Goal: Information Seeking & Learning: Understand process/instructions

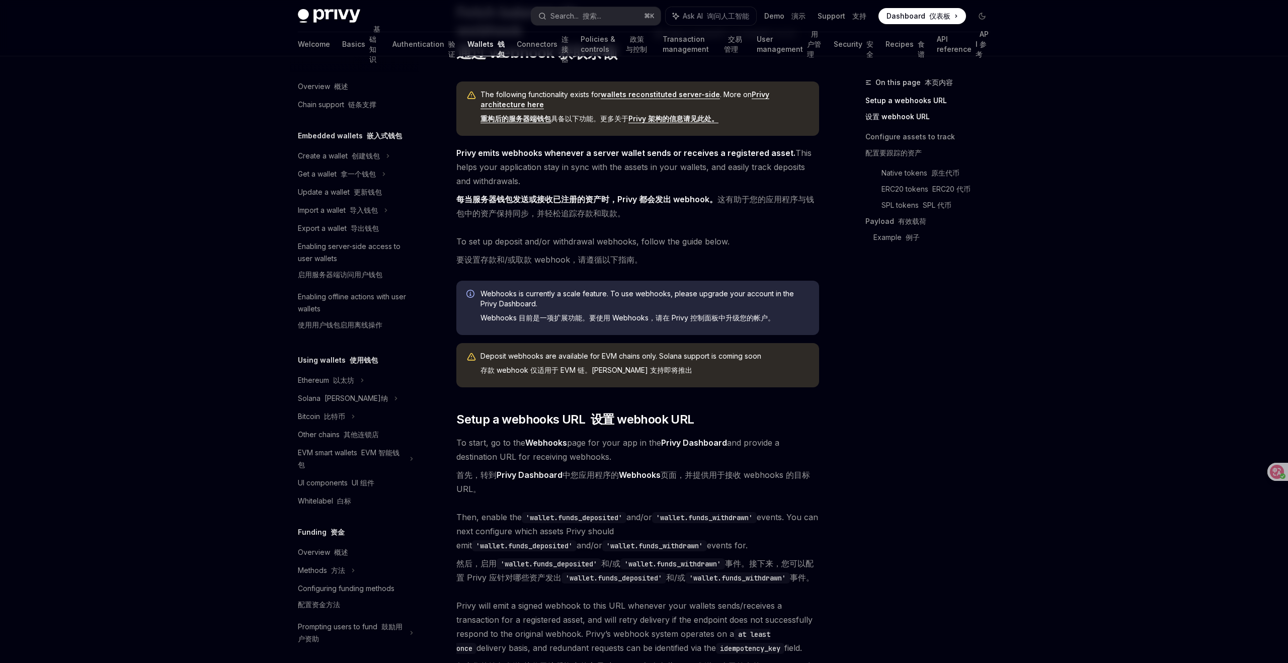
scroll to position [47, 0]
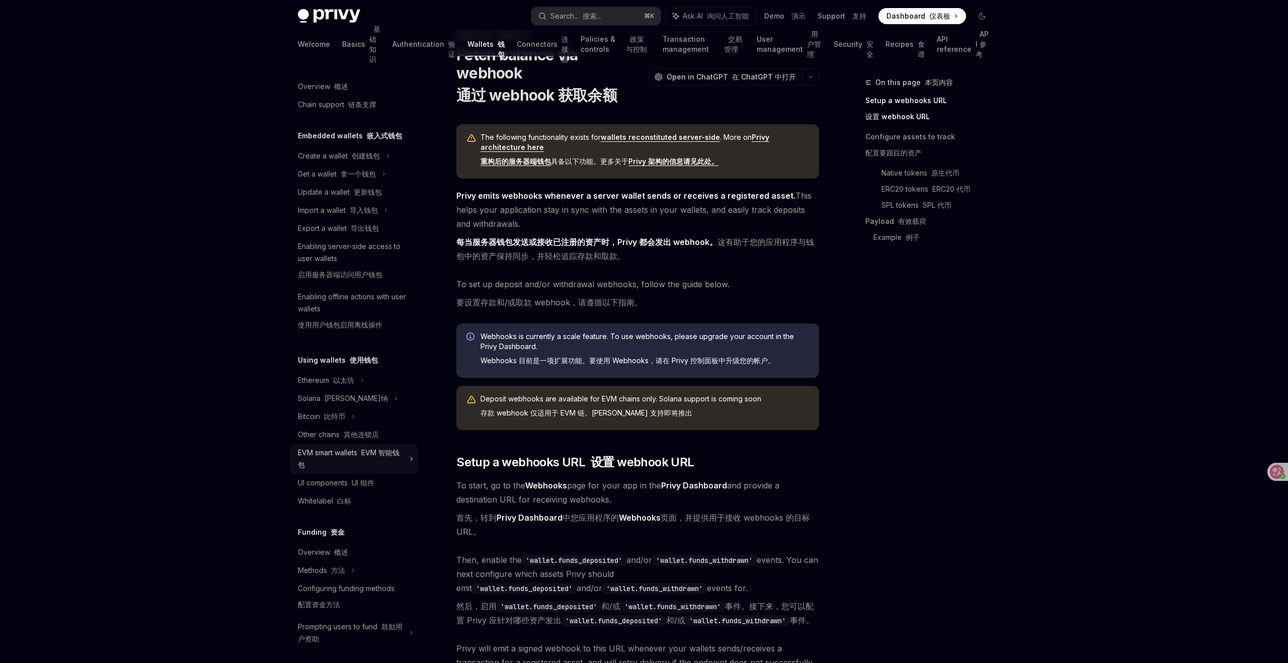
click at [394, 458] on div "EVM smart wallets EVM 智能钱包" at bounding box center [351, 459] width 106 height 24
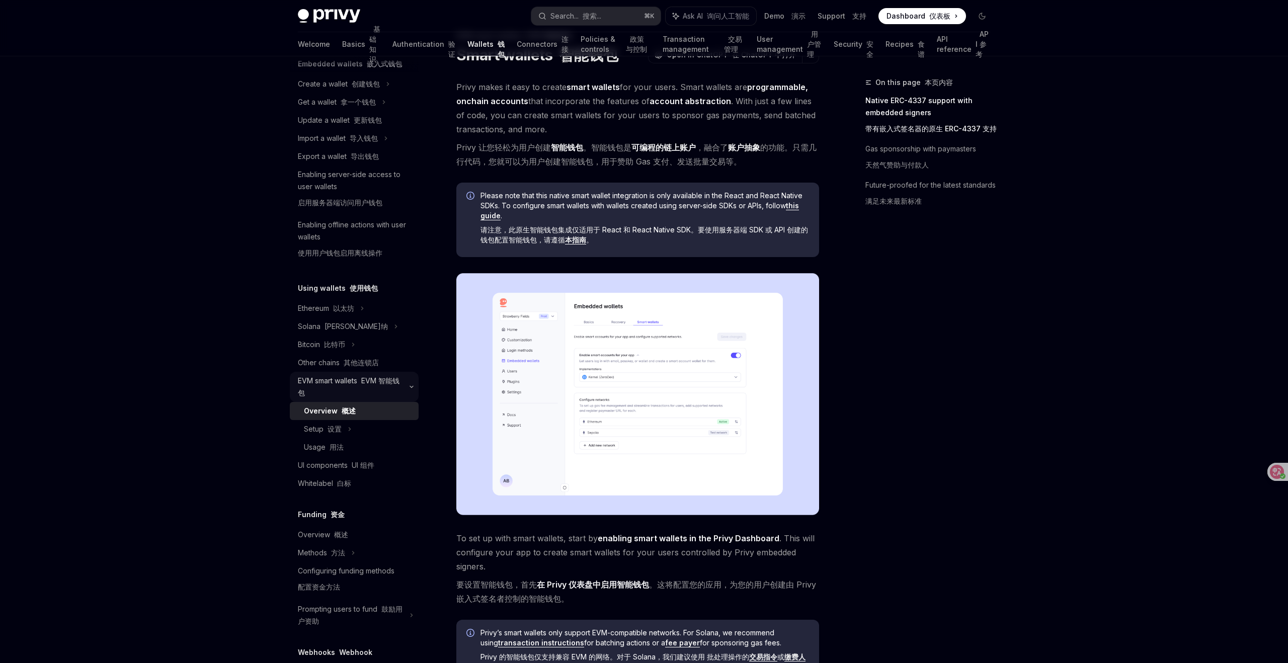
scroll to position [77, 0]
click at [337, 443] on font "用法" at bounding box center [337, 442] width 14 height 9
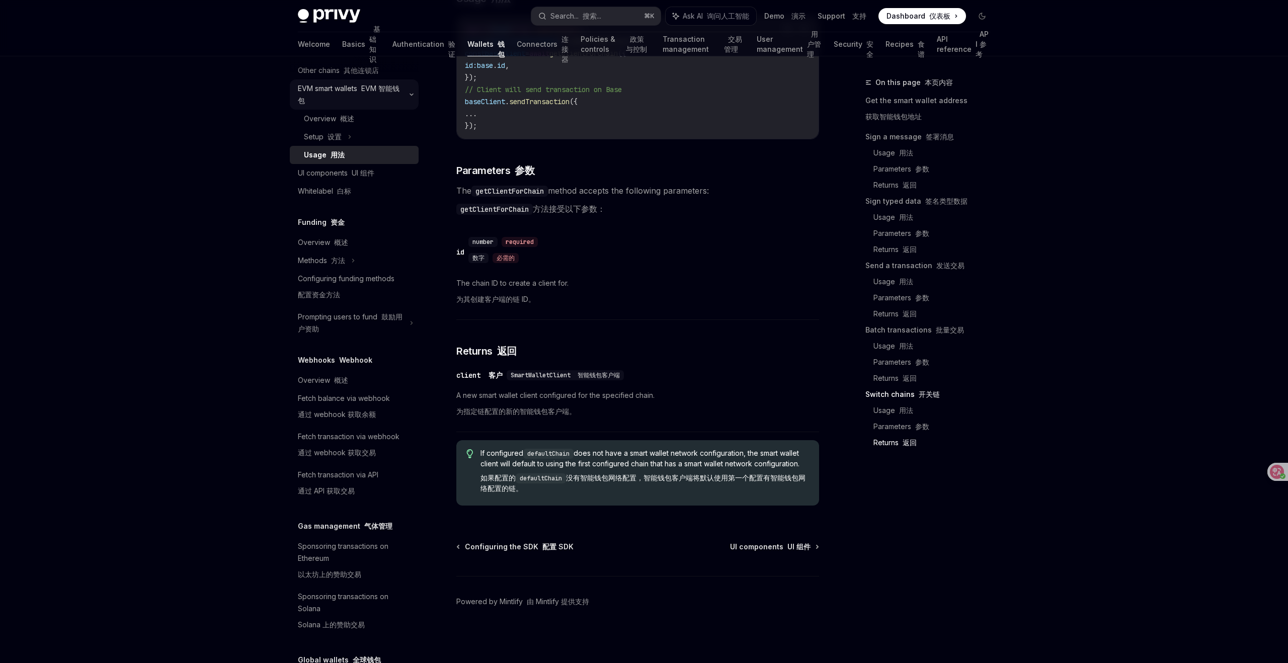
scroll to position [365, 0]
click at [335, 378] on font "概述" at bounding box center [341, 379] width 14 height 9
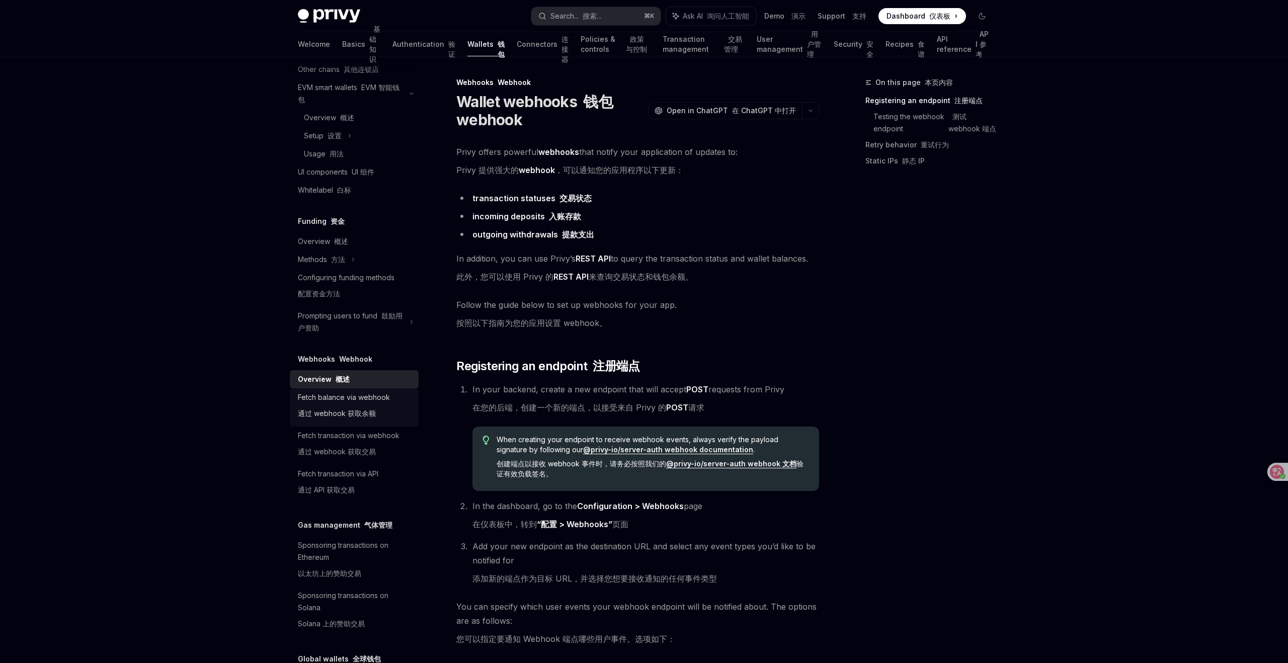
click at [335, 412] on font "通过 webhook 获取余额" at bounding box center [337, 413] width 78 height 9
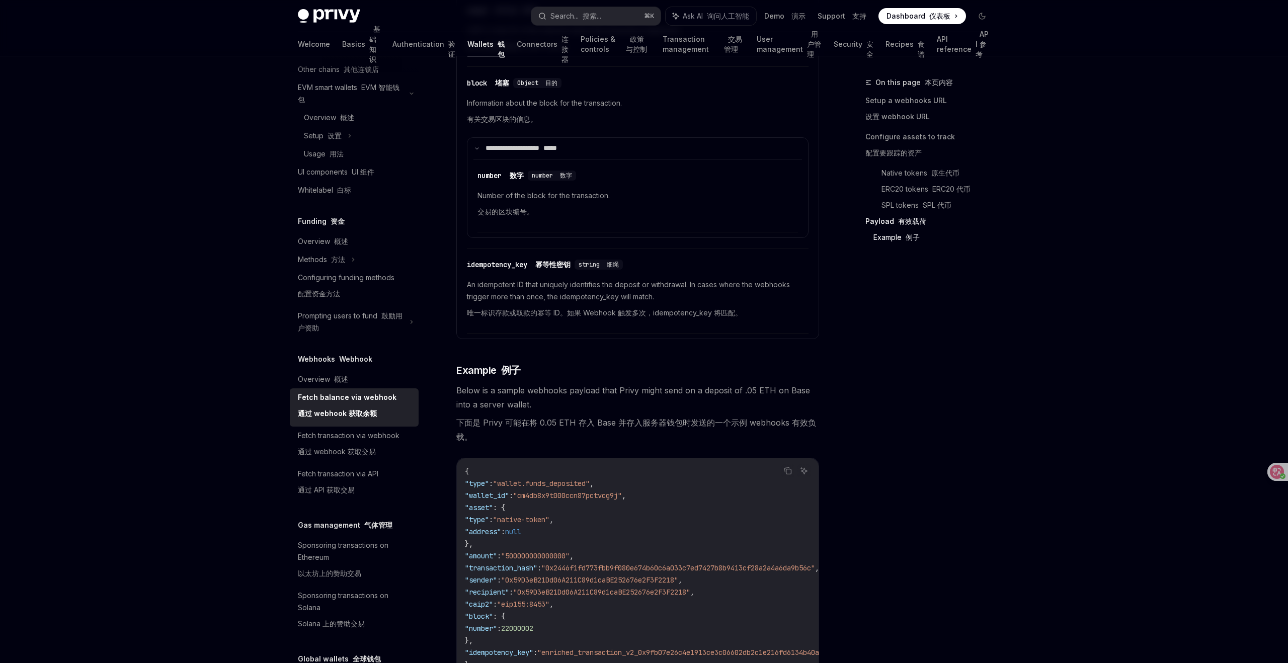
scroll to position [2523, 0]
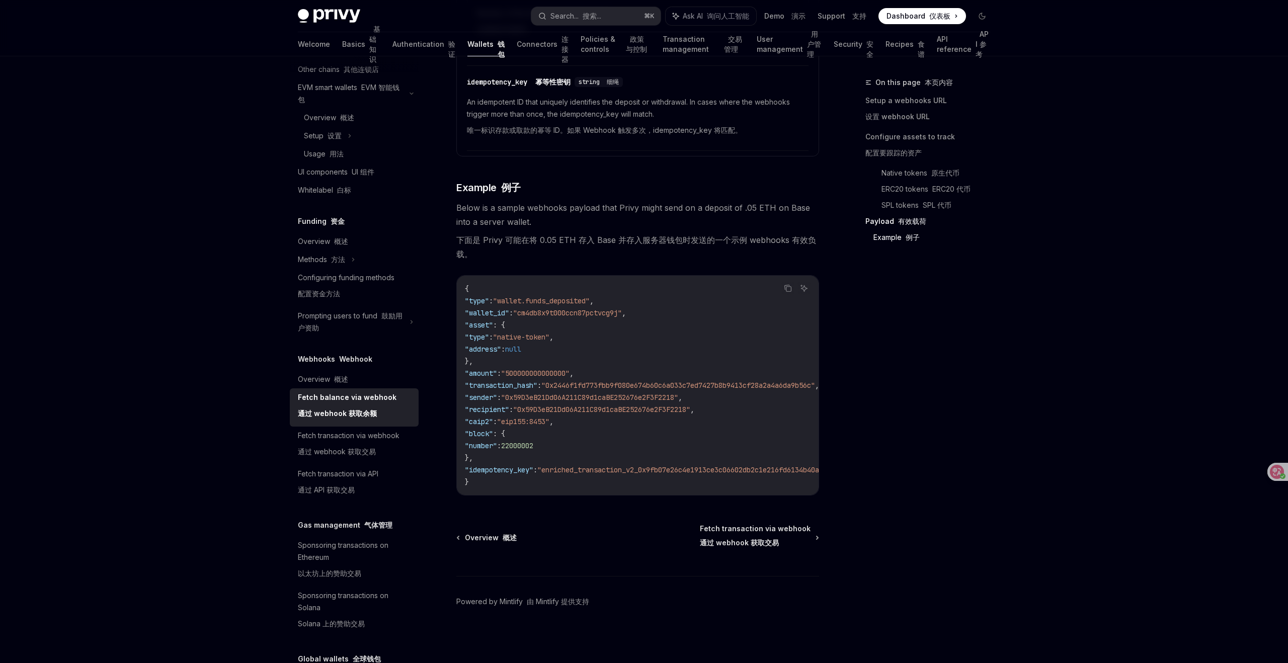
click at [530, 290] on code "{ "type" : "wallet.funds_deposited" , "wallet_id" : "cm4db8x9t000ccn87pctvcg9j"…" at bounding box center [704, 385] width 479 height 205
drag, startPoint x: 511, startPoint y: 294, endPoint x: 604, endPoint y: 298, distance: 92.7
click at [590, 298] on span ""wallet.funds_deposited"" at bounding box center [541, 300] width 97 height 9
copy span "wallet.funds_deposited"
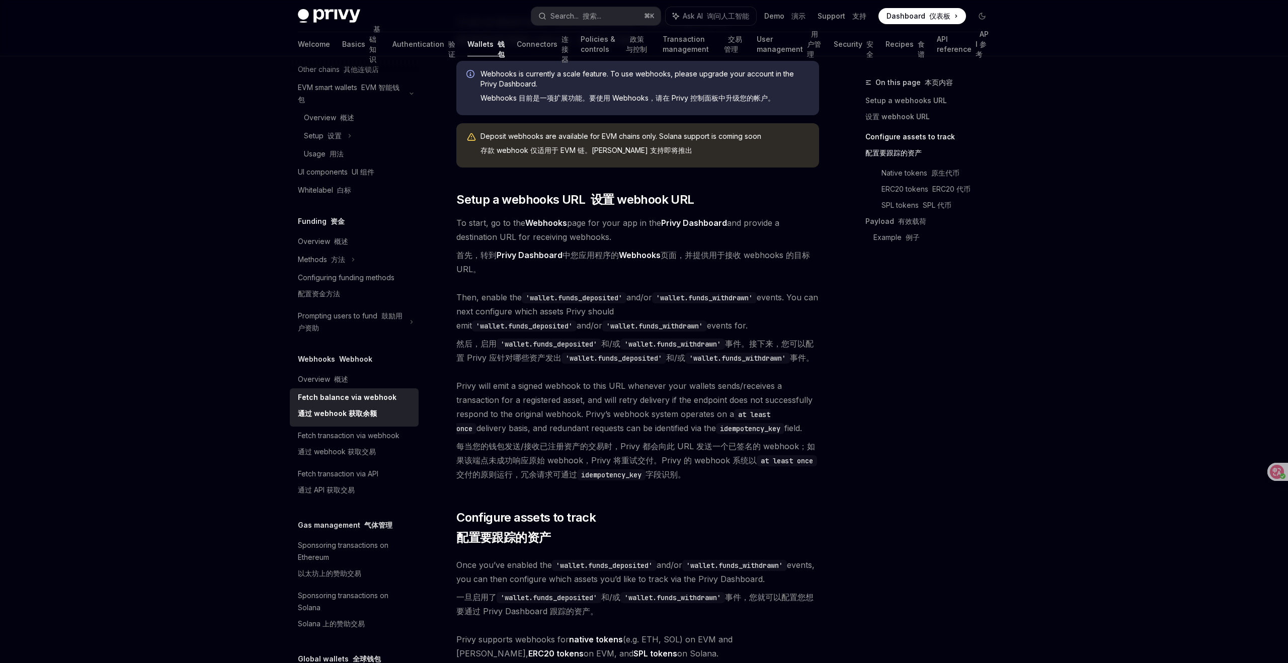
scroll to position [0, 0]
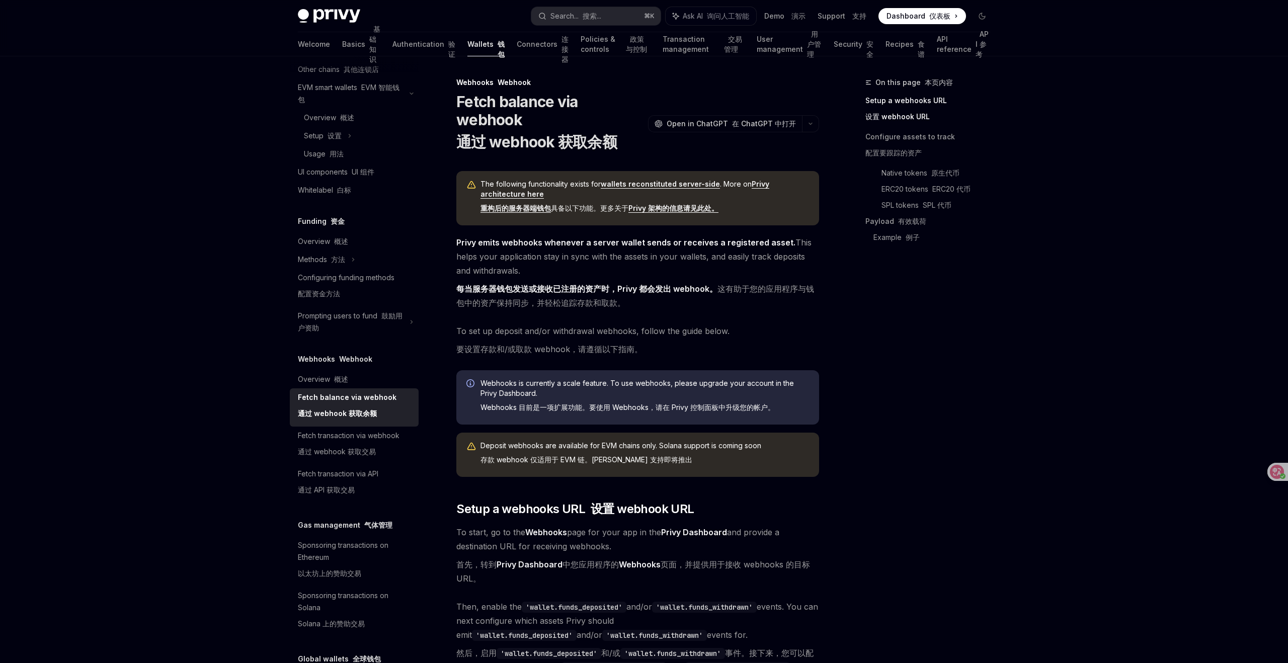
click at [524, 204] on link "重构后的服务器端钱包" at bounding box center [516, 208] width 70 height 9
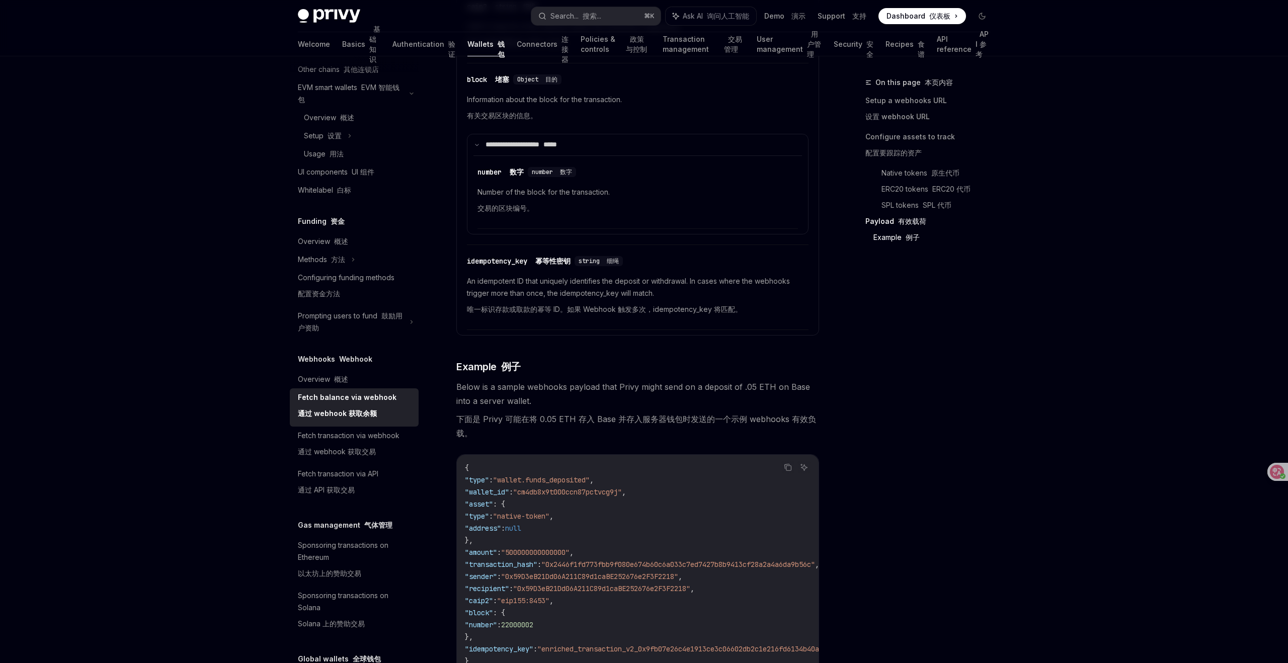
scroll to position [2423, 0]
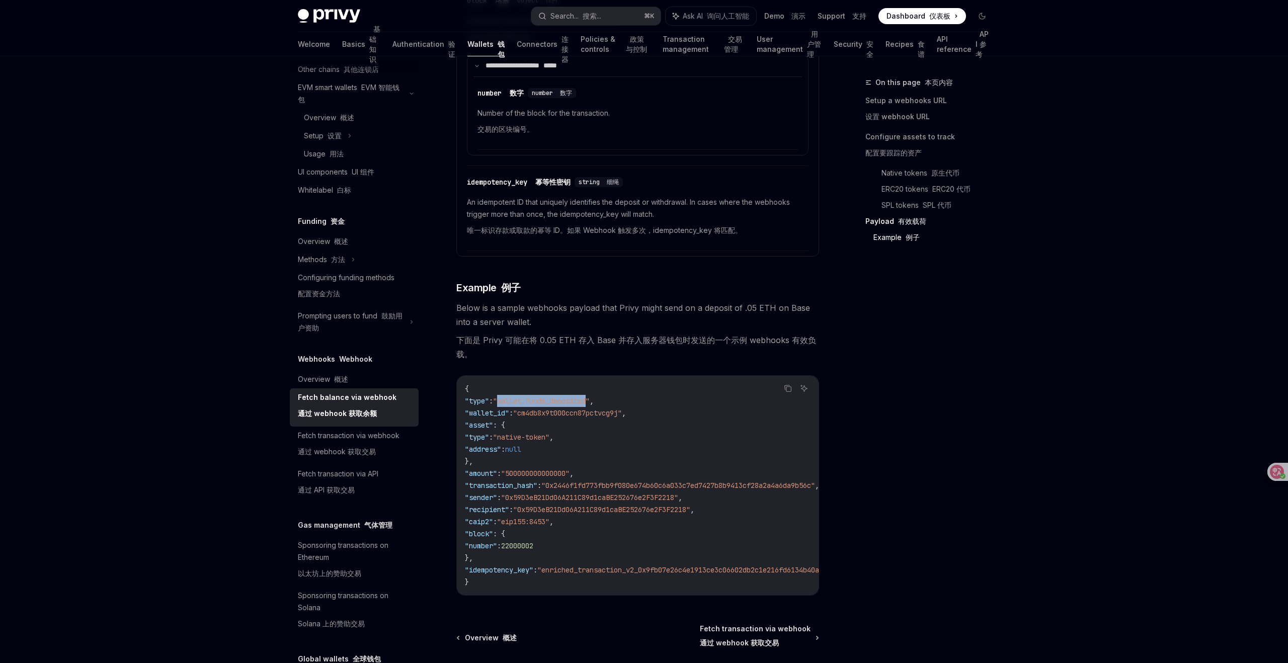
drag, startPoint x: 512, startPoint y: 397, endPoint x: 604, endPoint y: 401, distance: 92.2
click at [590, 401] on span ""wallet.funds_deposited"" at bounding box center [541, 401] width 97 height 9
copy span "wallet.funds_deposited"
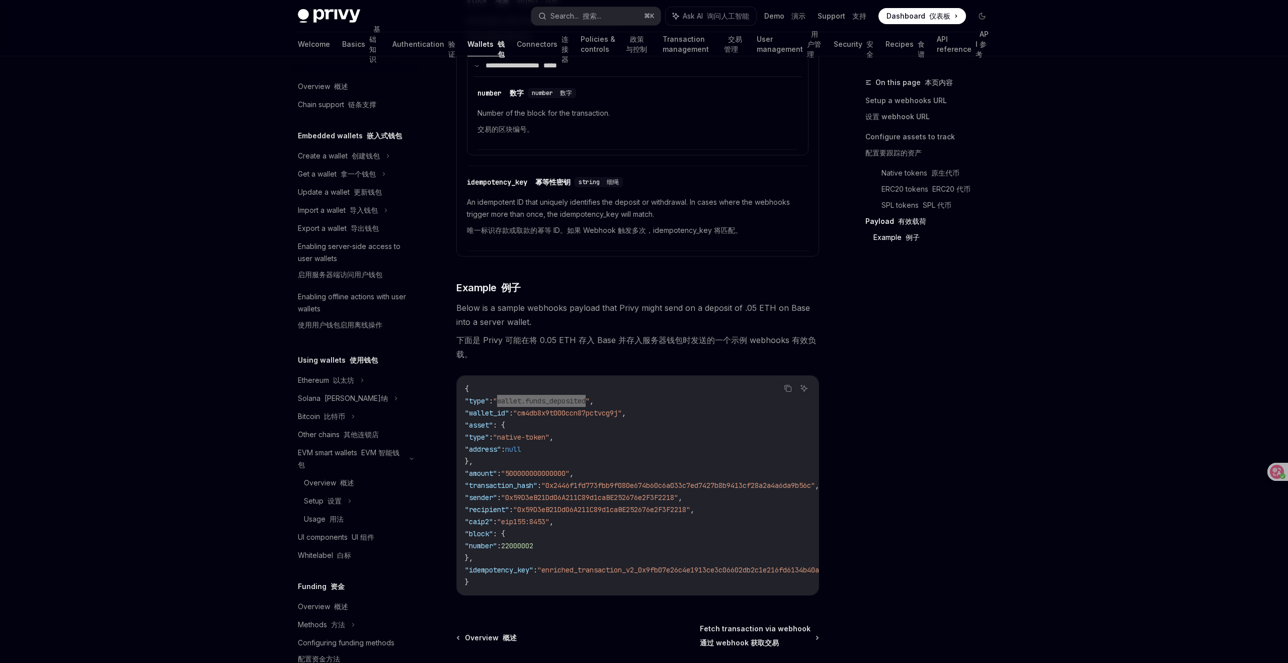
type textarea "*"
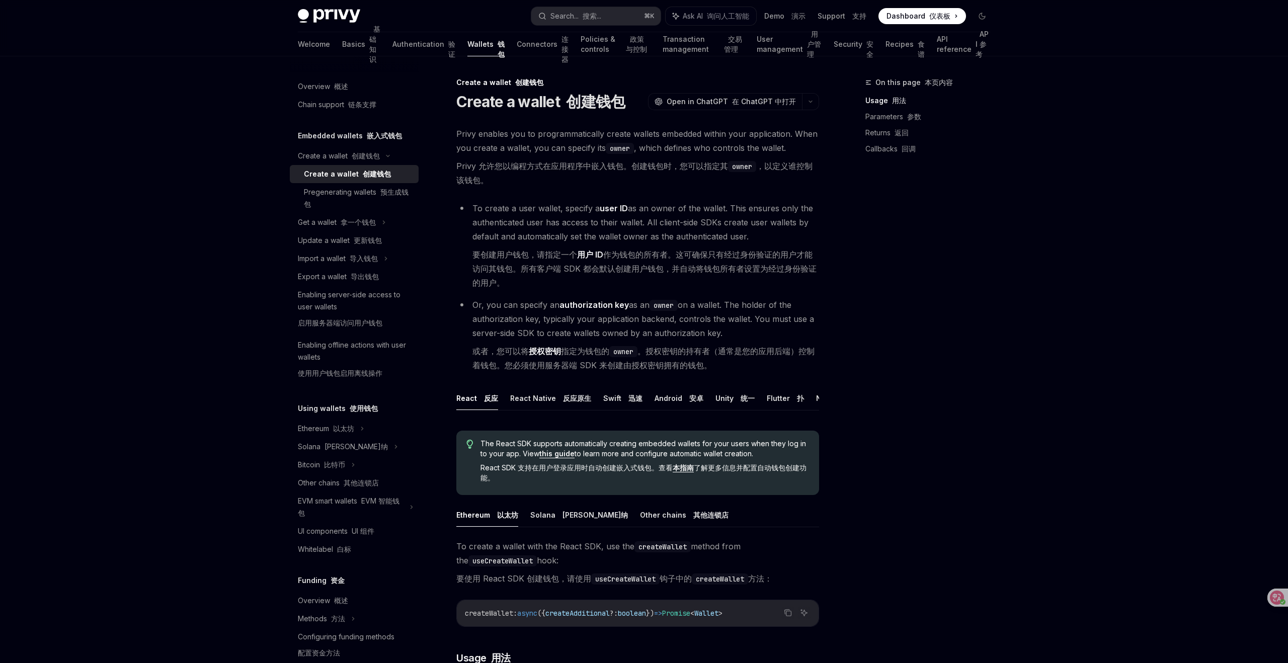
type textarea "*"
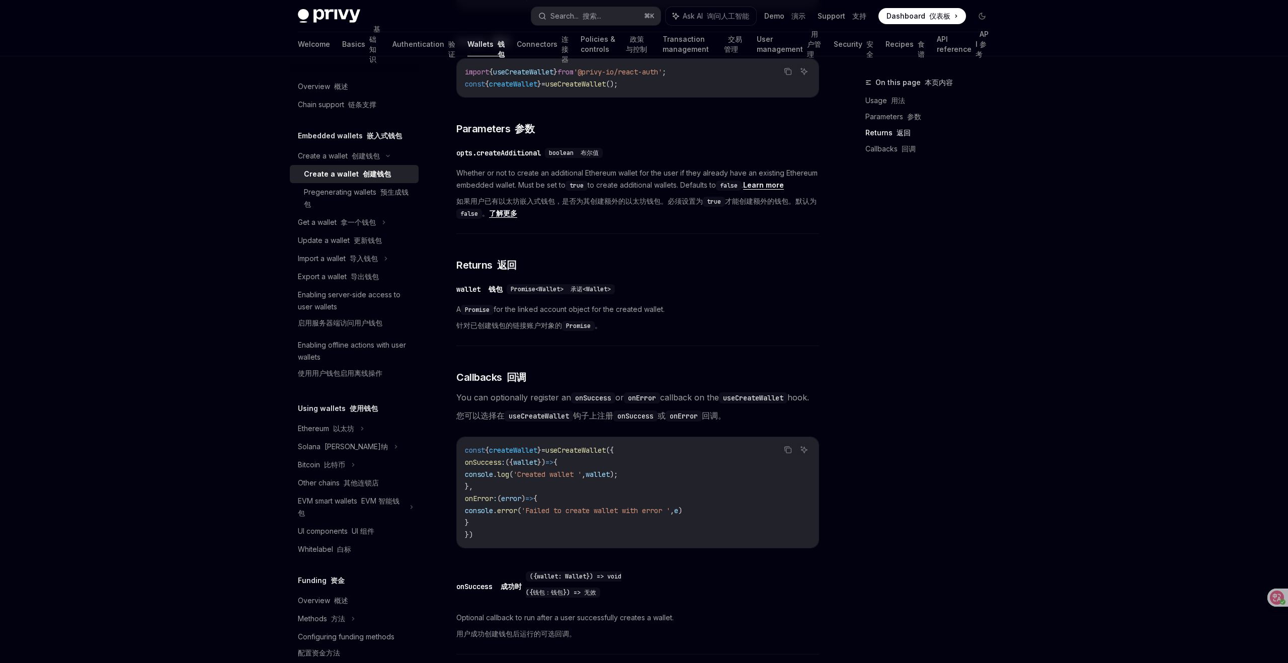
scroll to position [850, 0]
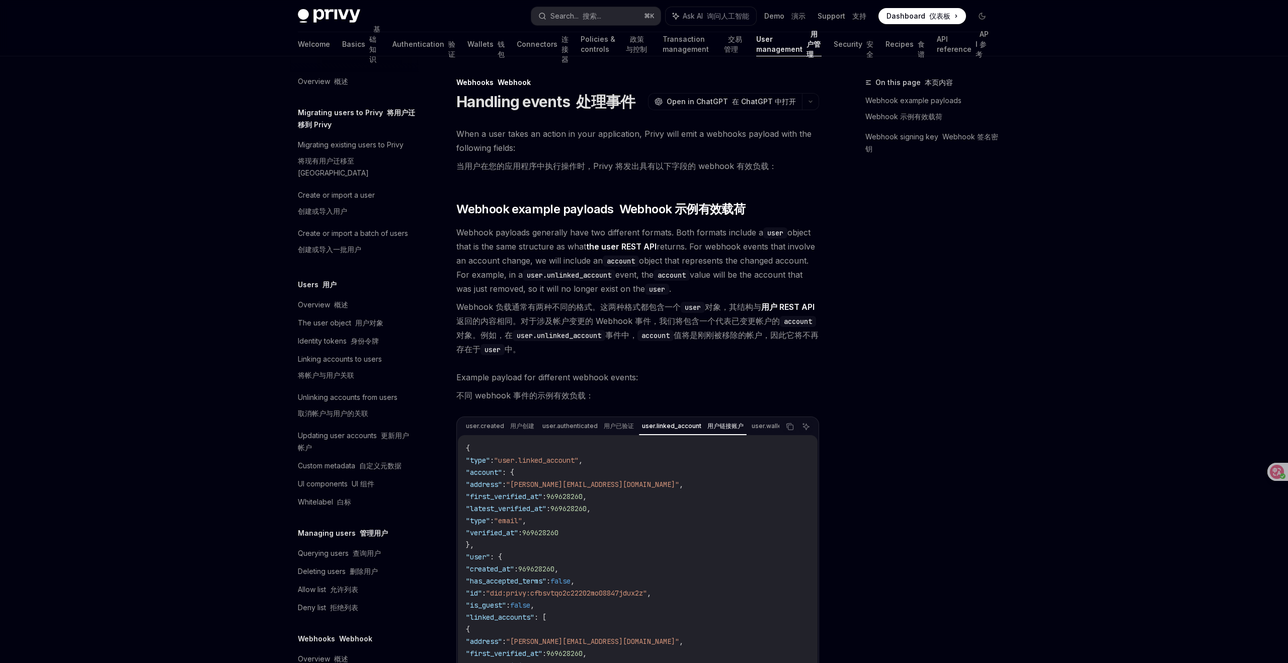
type textarea "*"
